Goal: Task Accomplishment & Management: Use online tool/utility

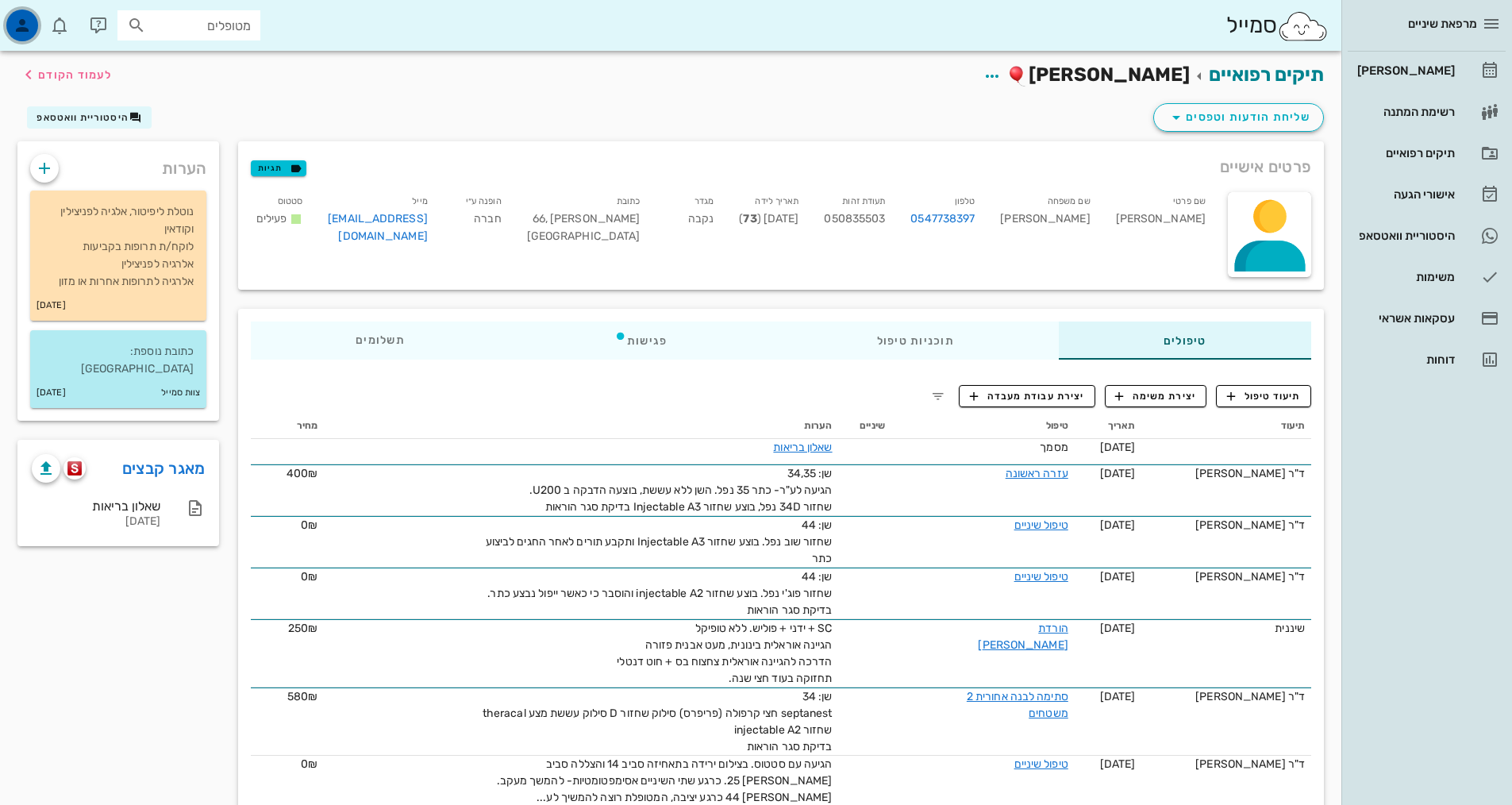
click at [11, 18] on div "button" at bounding box center [21, 25] width 31 height 31
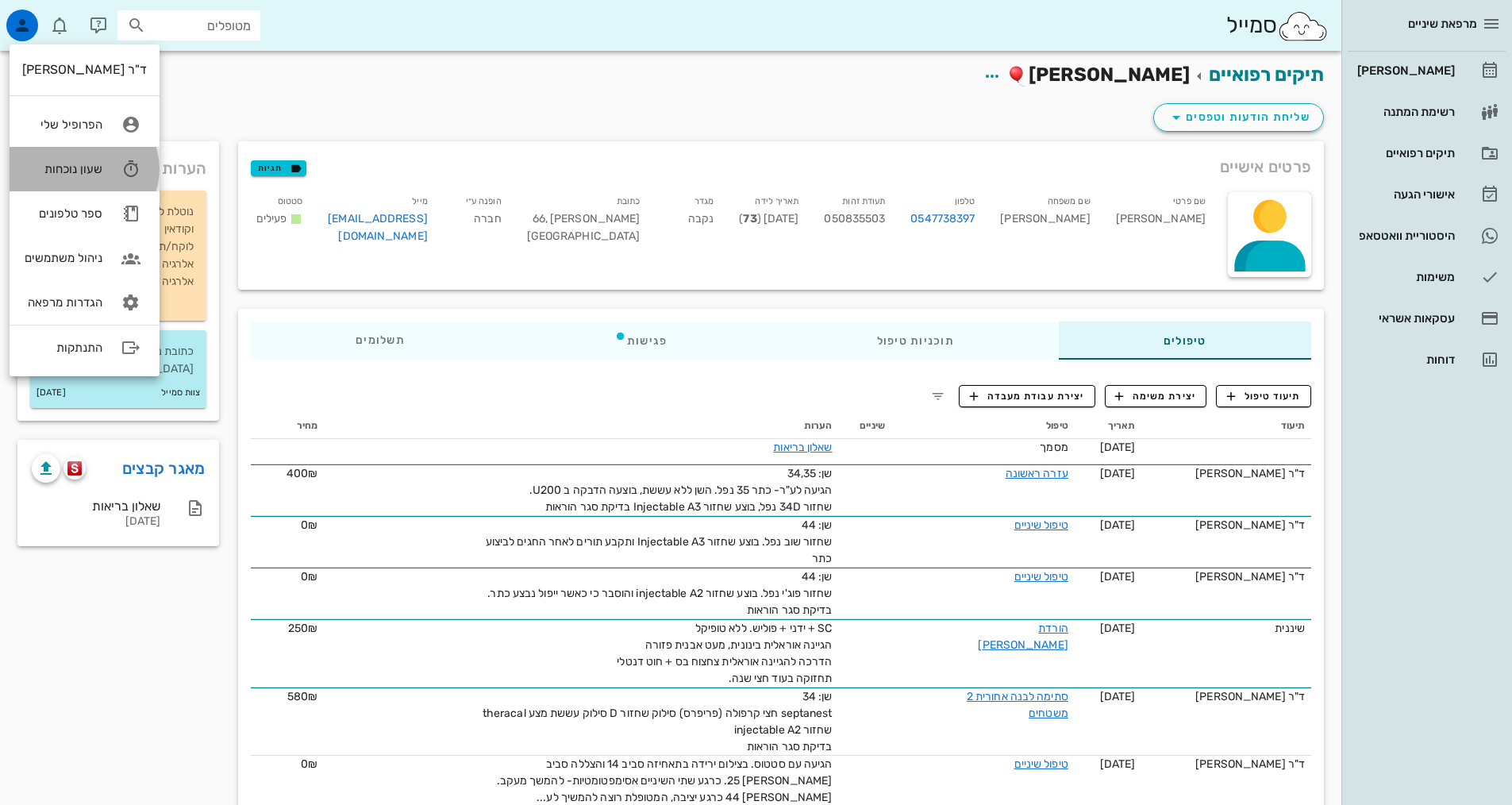
click at [94, 169] on div "שעון נוכחות" at bounding box center [62, 168] width 80 height 14
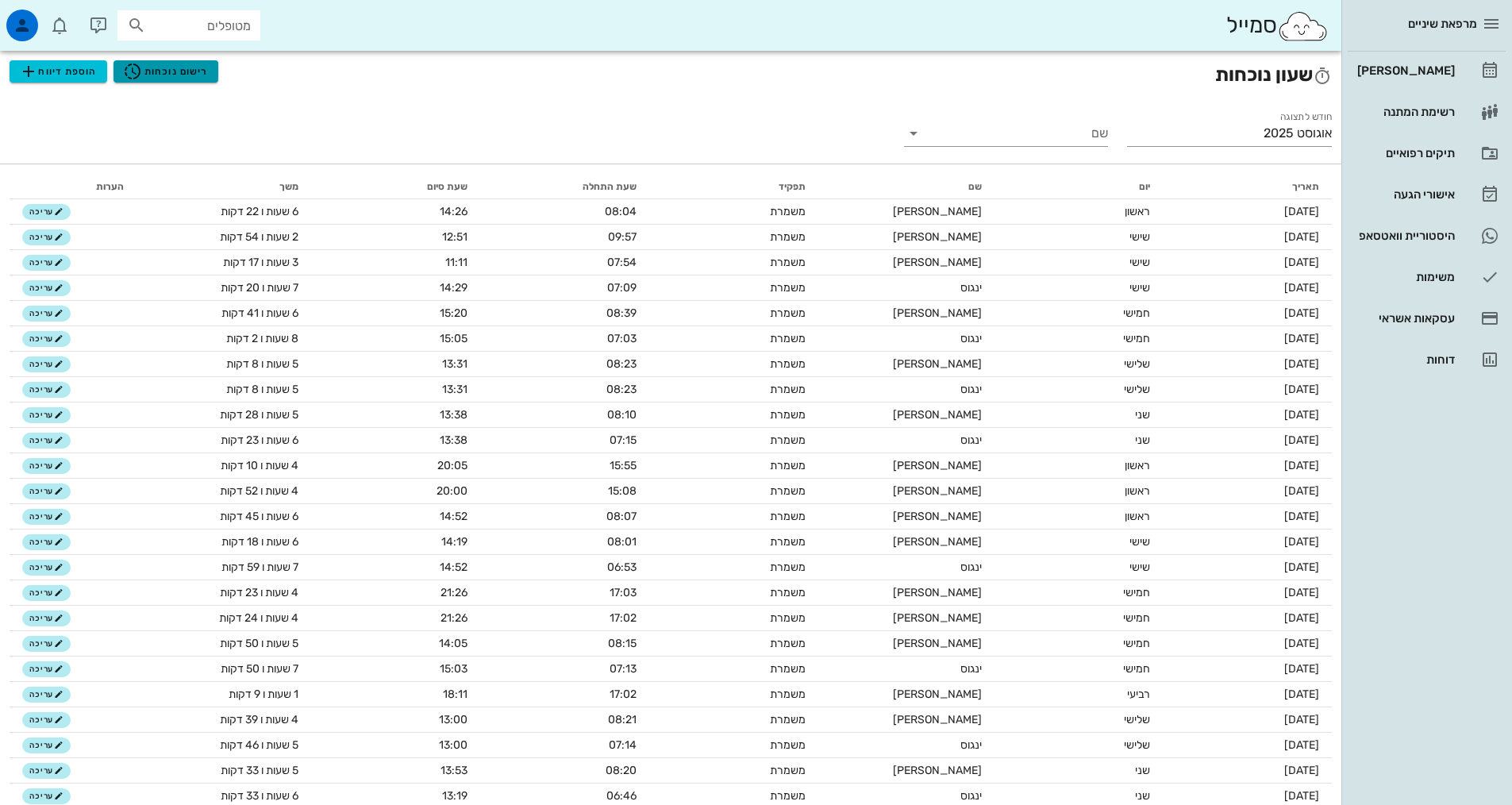
click at [154, 66] on span "רישום נוכחות" at bounding box center [166, 71] width 85 height 19
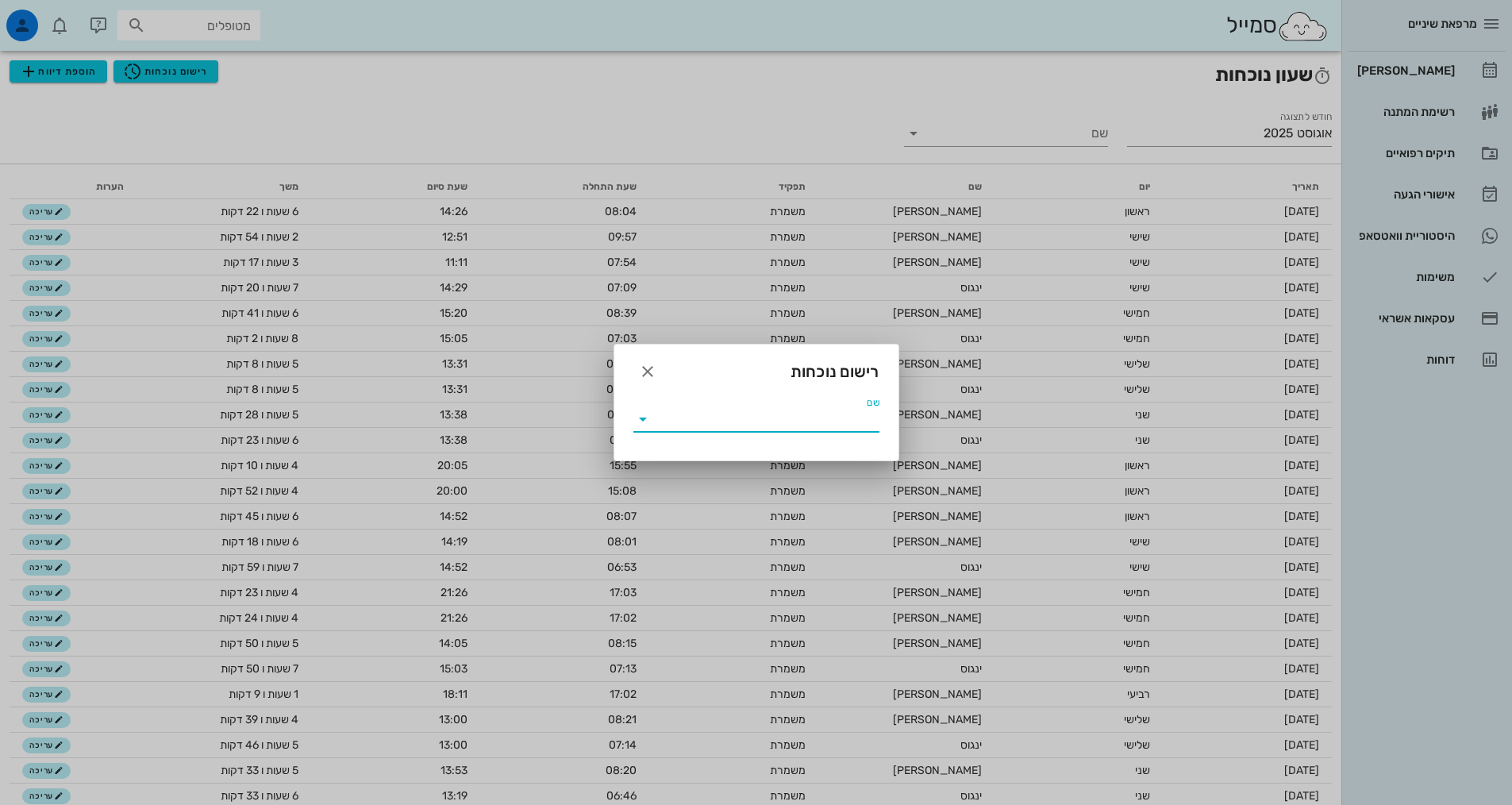
click at [722, 423] on input "שם" at bounding box center [767, 420] width 224 height 26
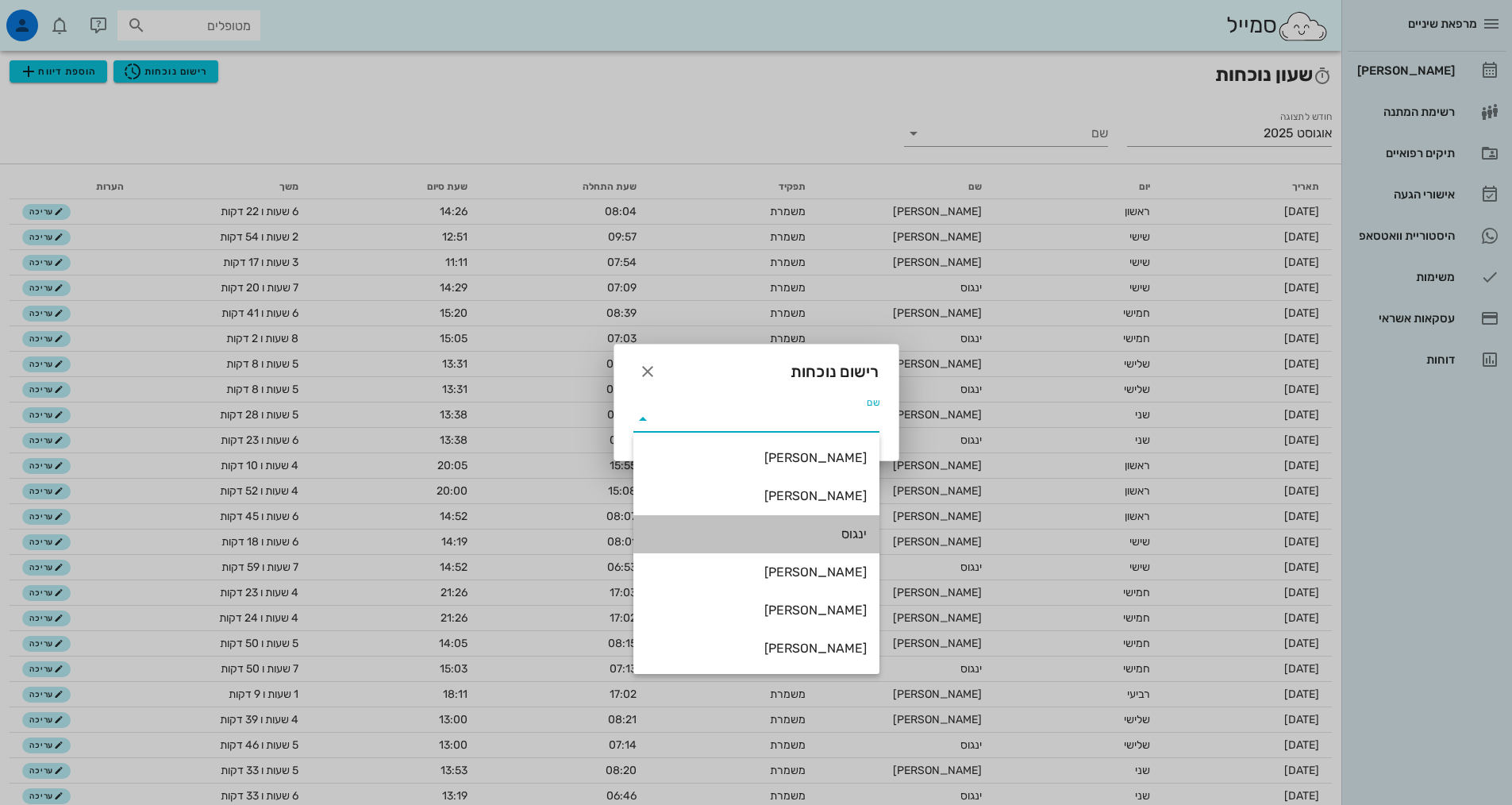
click at [817, 531] on div "ינגוס" at bounding box center [756, 534] width 220 height 15
type input "ינגוס"
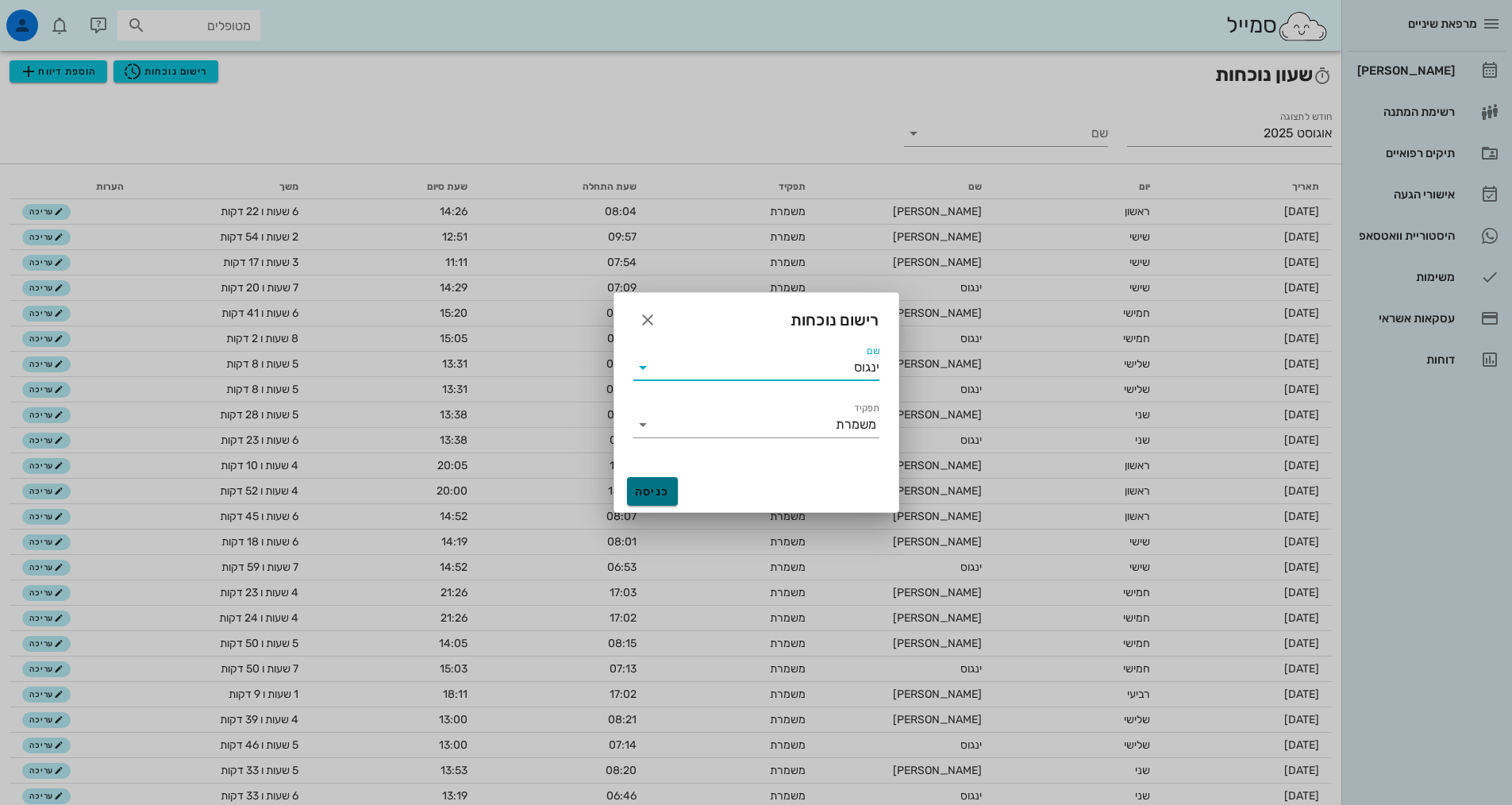
click at [659, 491] on span "כניסה" at bounding box center [652, 492] width 38 height 14
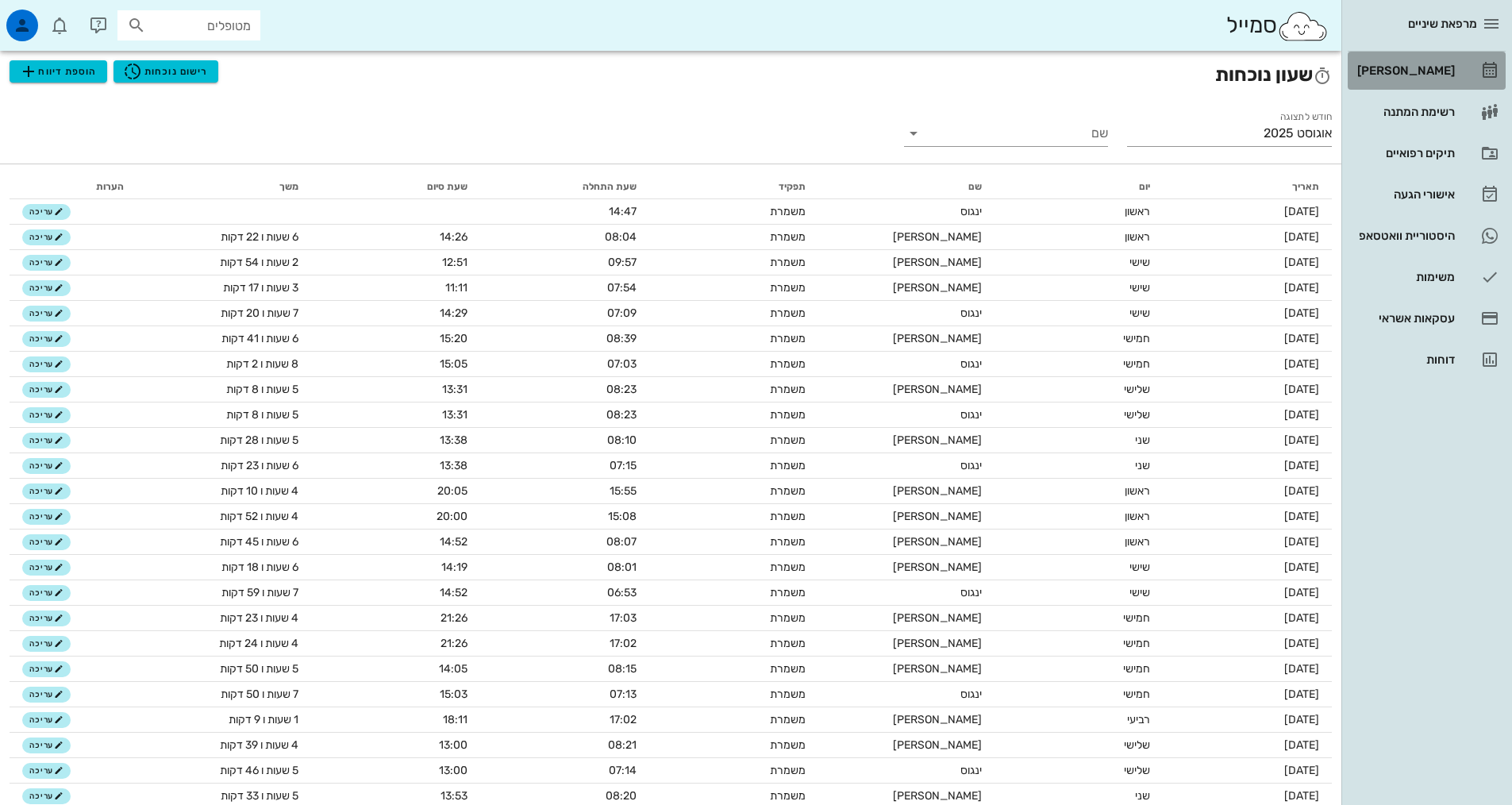
click at [1398, 69] on div "[PERSON_NAME]" at bounding box center [1404, 71] width 100 height 13
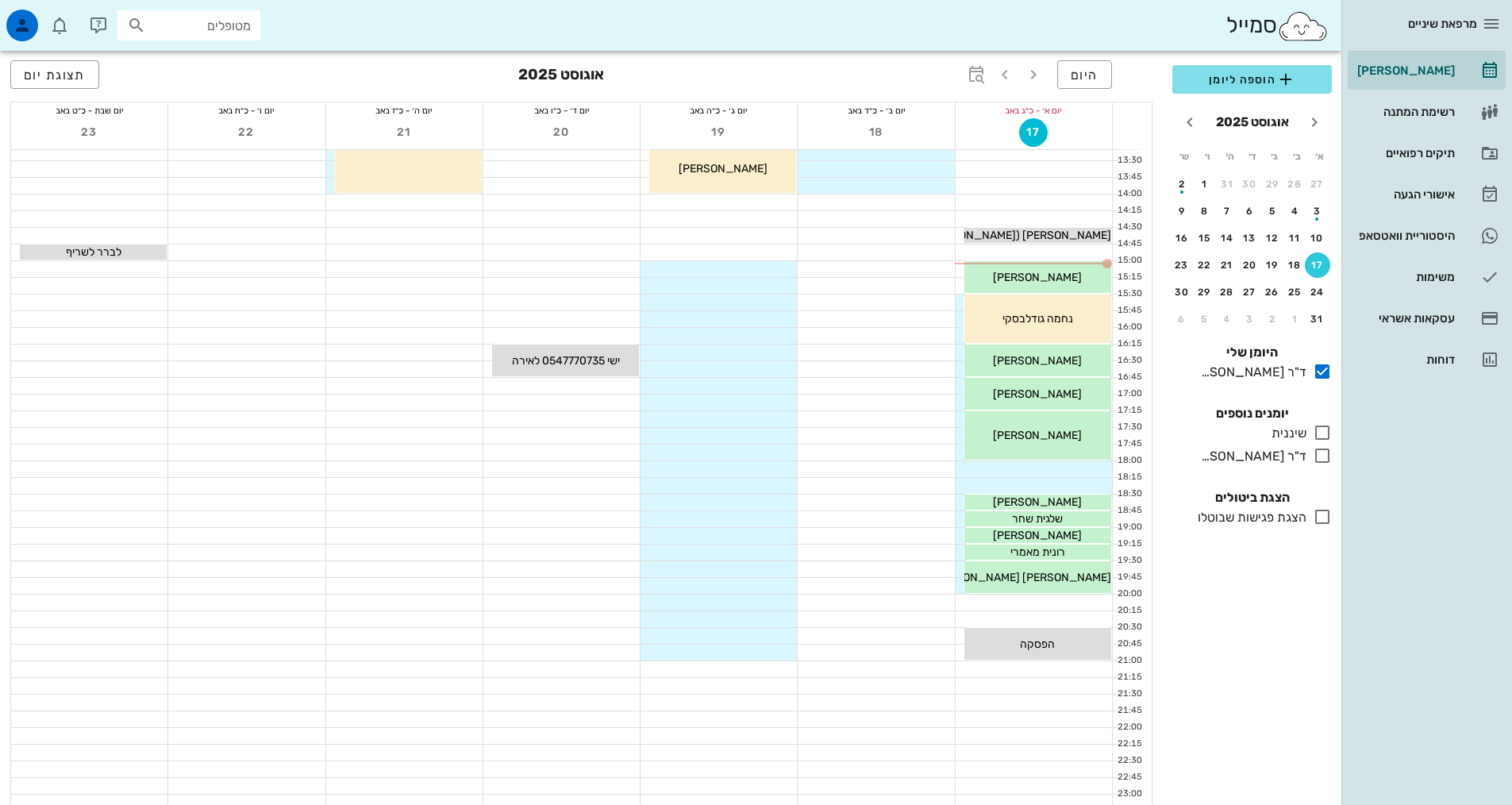
scroll to position [477, 0]
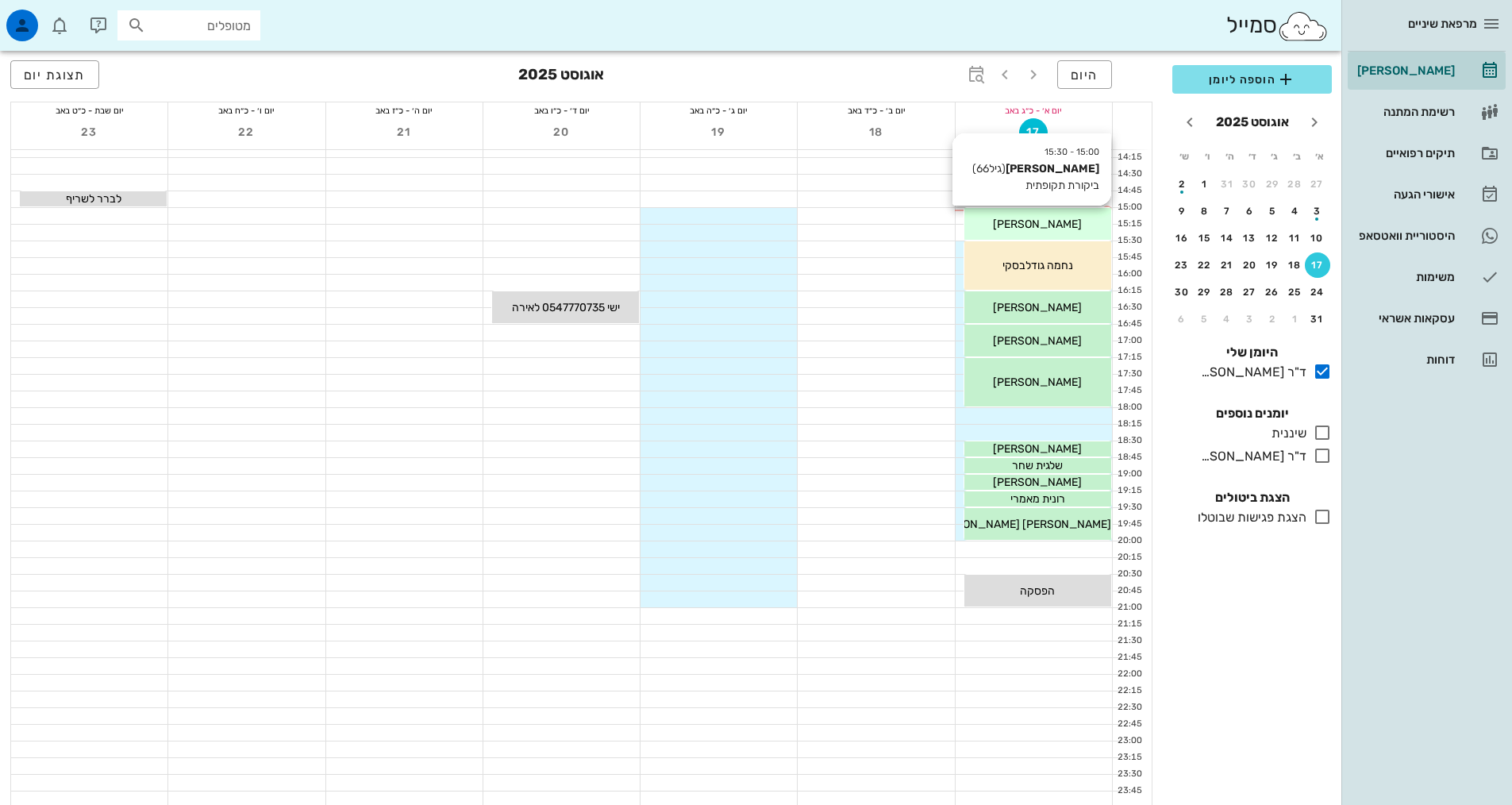
click at [1024, 218] on span "[PERSON_NAME]" at bounding box center [1037, 225] width 88 height 14
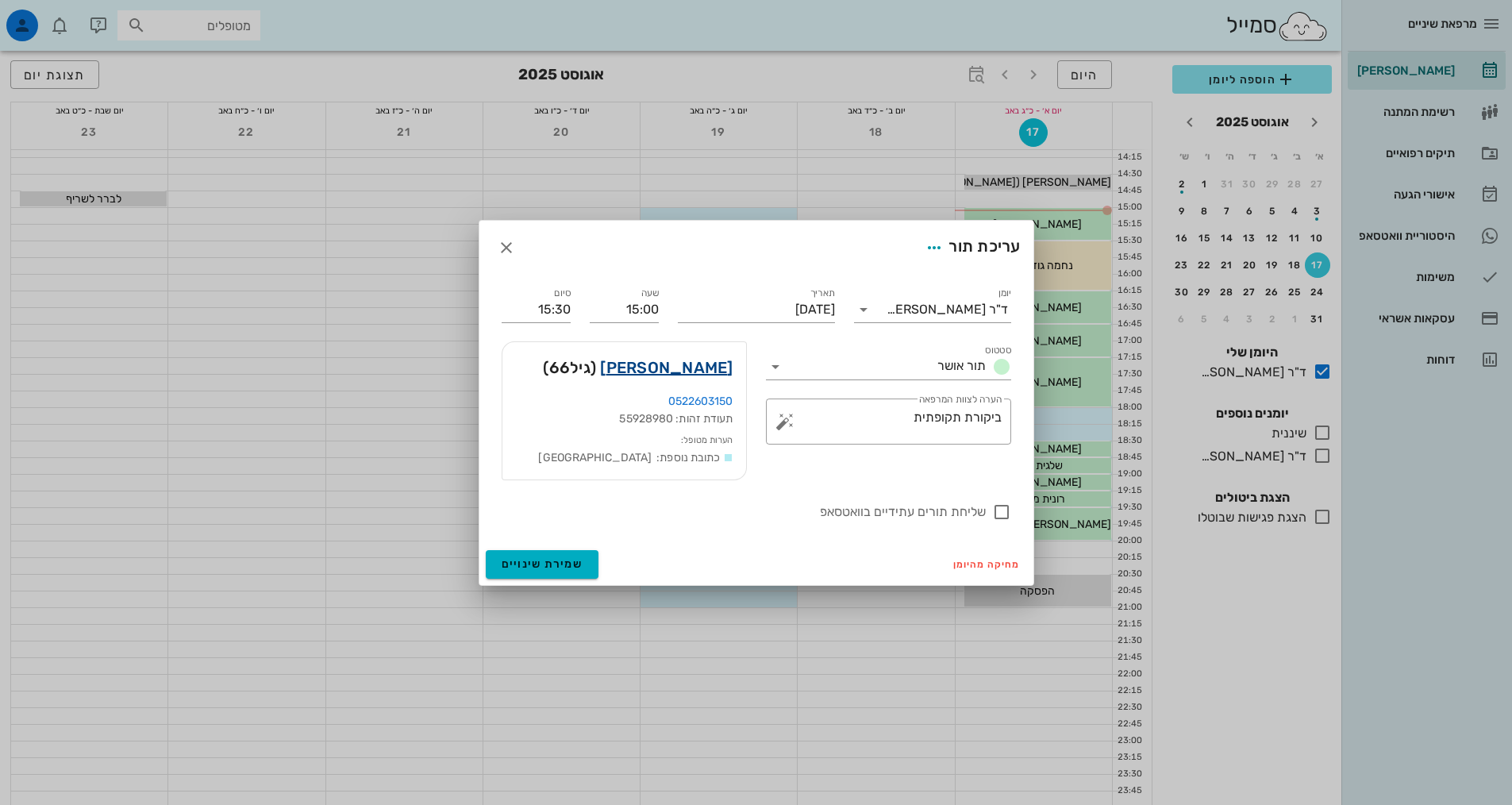
click at [686, 369] on link "[PERSON_NAME]" at bounding box center [666, 368] width 133 height 26
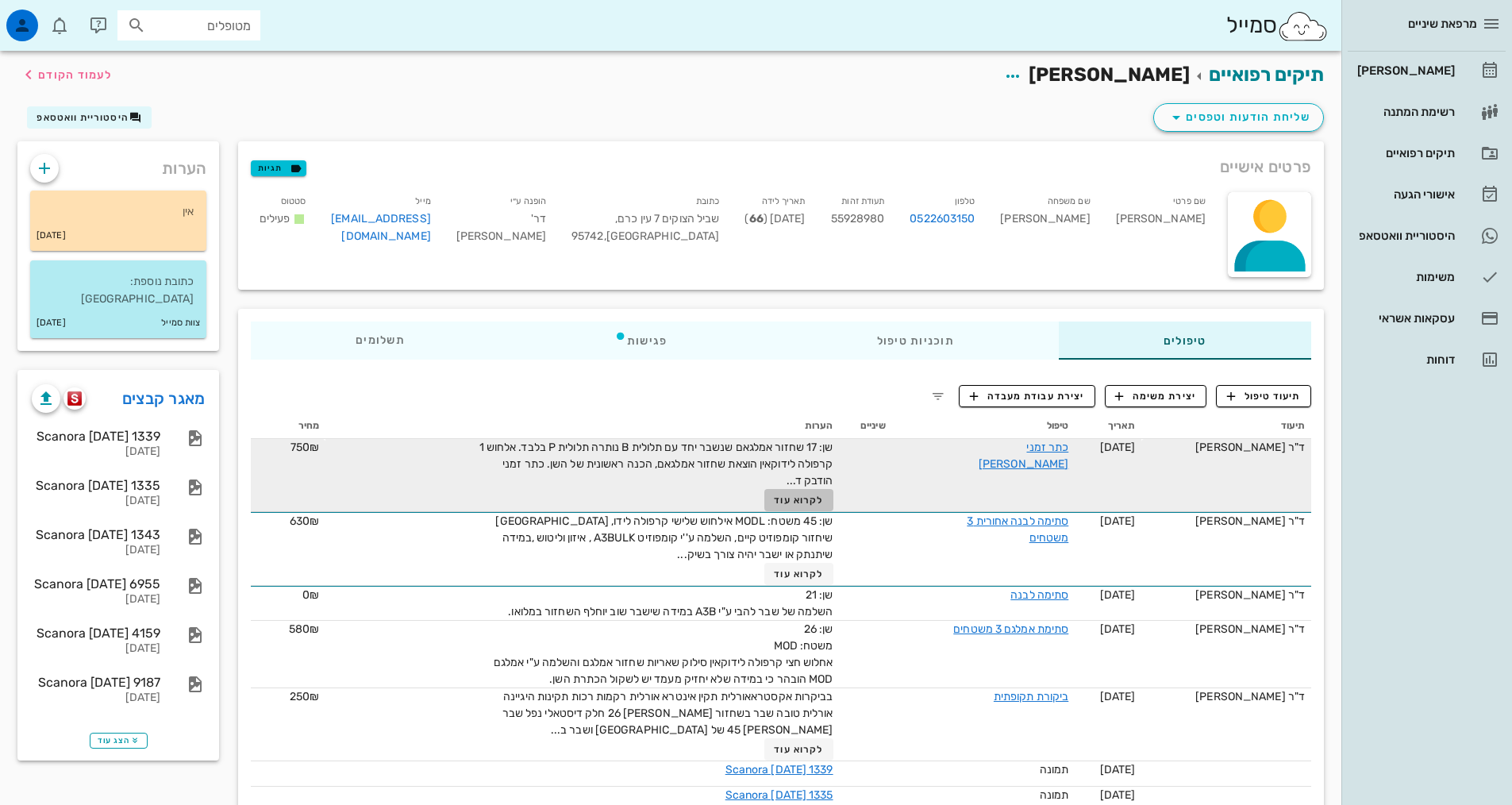
click at [813, 502] on span "לקרוא עוד" at bounding box center [798, 500] width 49 height 11
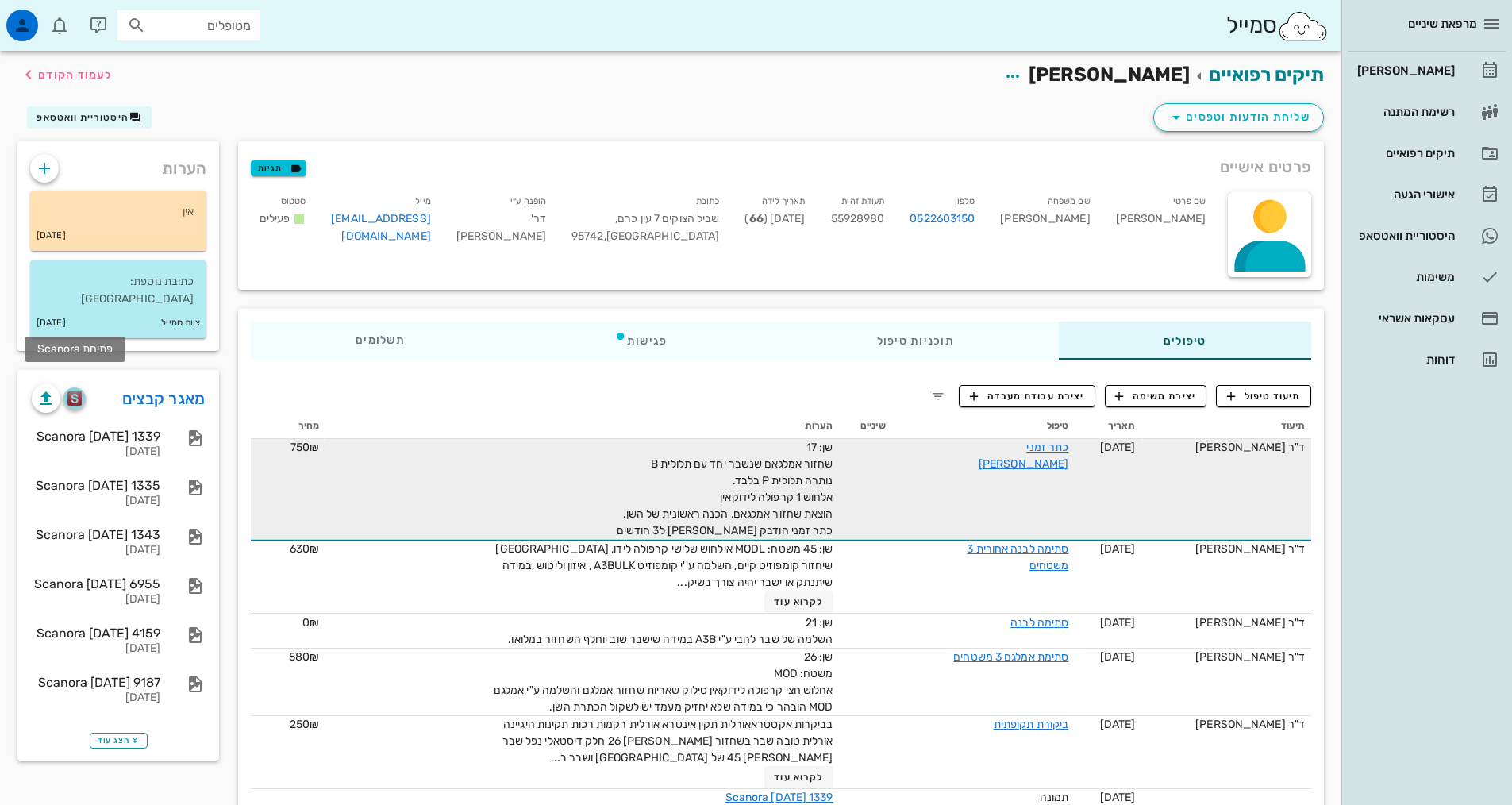
click at [75, 391] on img "button" at bounding box center [75, 398] width 15 height 14
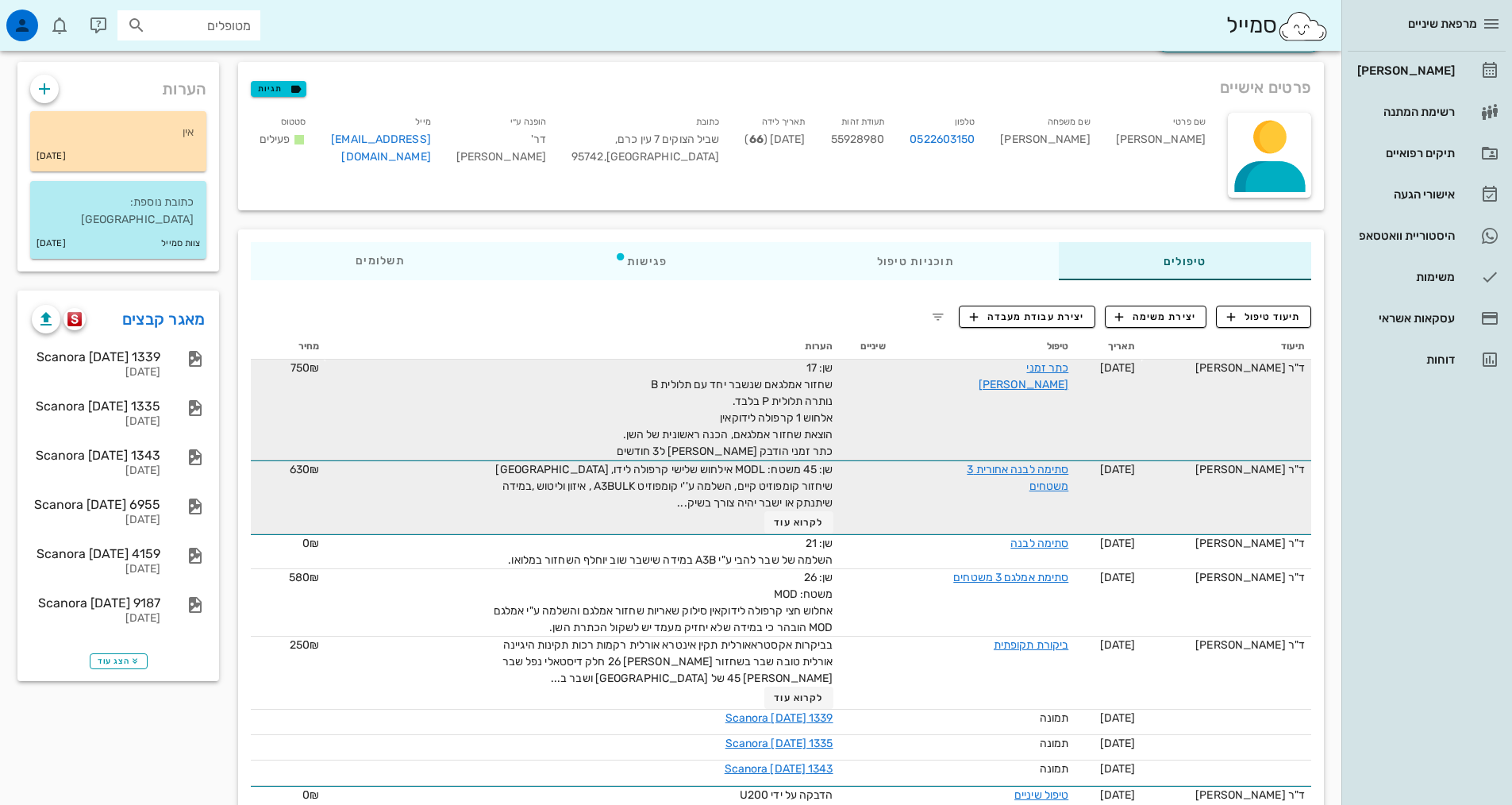
scroll to position [159, 0]
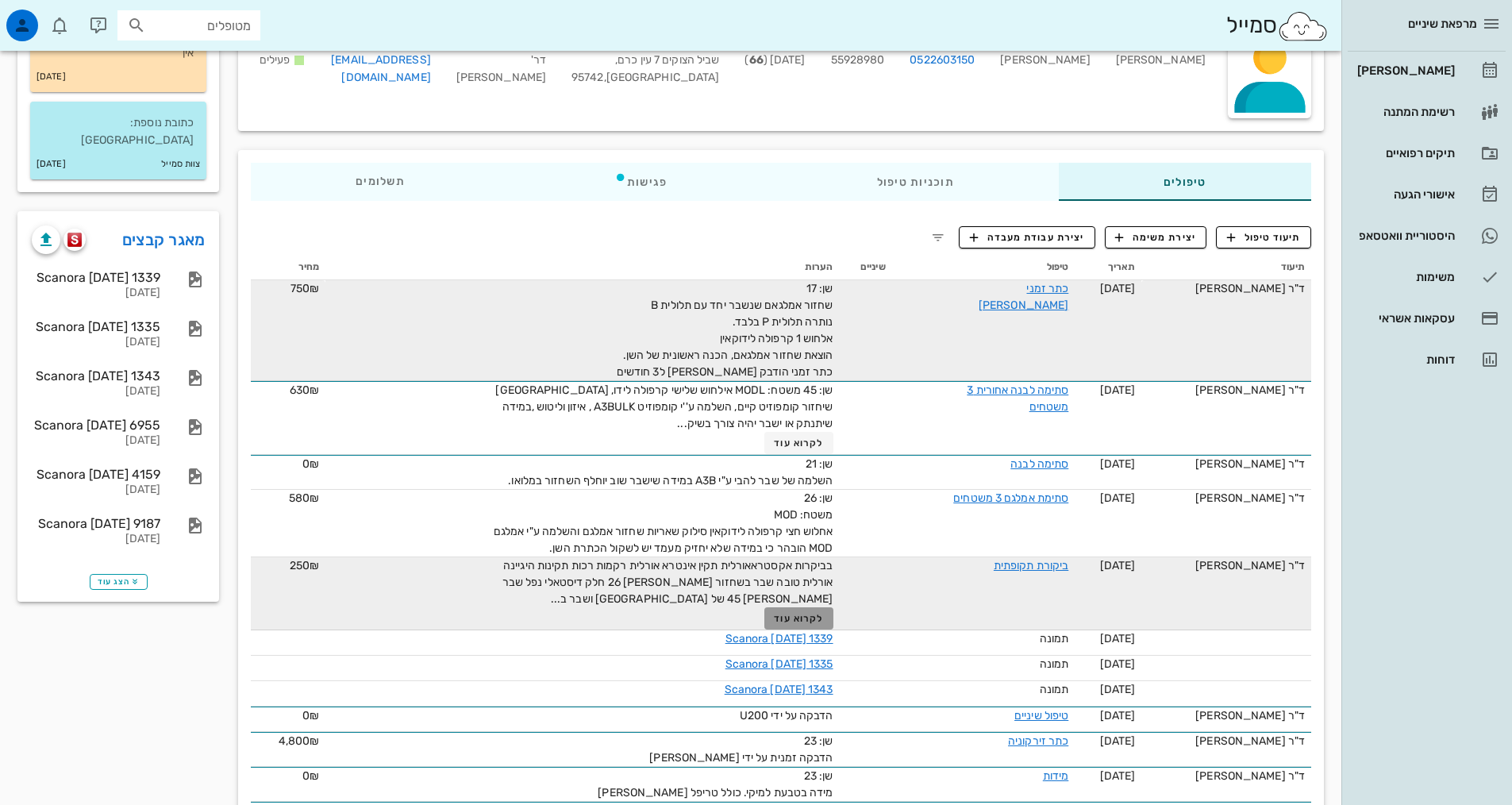
click at [802, 616] on span "לקרוא עוד" at bounding box center [798, 618] width 49 height 11
